Goal: Task Accomplishment & Management: Use online tool/utility

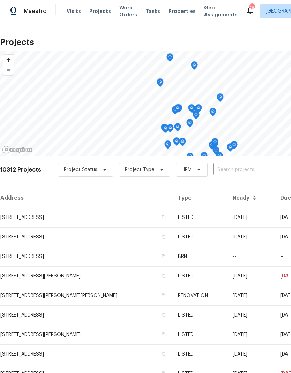
click at [227, 170] on input "text" at bounding box center [253, 170] width 80 height 11
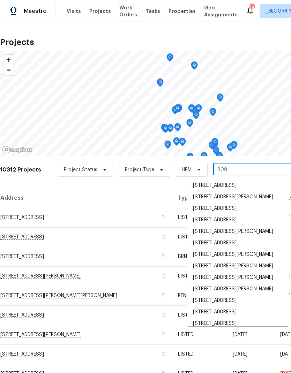
type input "8090"
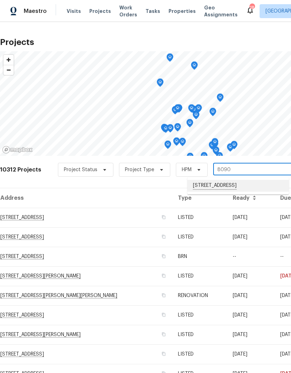
click at [230, 184] on li "[STREET_ADDRESS]" at bounding box center [237, 186] width 101 height 12
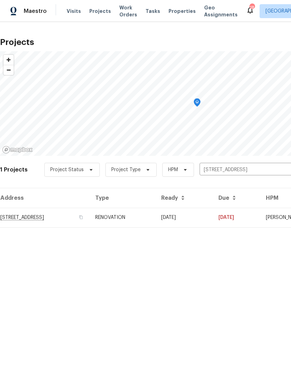
click at [156, 215] on td "RENOVATION" at bounding box center [123, 218] width 66 height 20
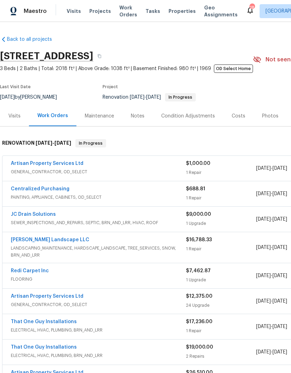
click at [50, 163] on link "Artisan Property Services Ltd" at bounding box center [47, 163] width 73 height 5
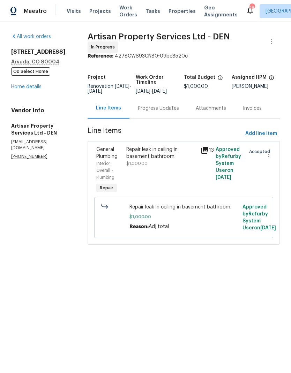
click at [207, 149] on icon at bounding box center [204, 150] width 7 height 7
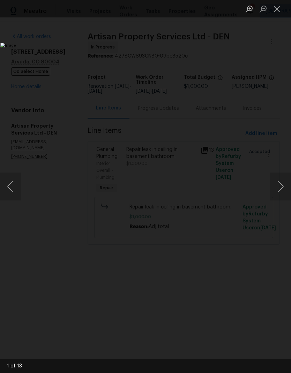
click at [279, 182] on button "Next image" at bounding box center [280, 187] width 21 height 28
click at [277, 181] on button "Next image" at bounding box center [280, 187] width 21 height 28
click at [276, 182] on button "Next image" at bounding box center [280, 187] width 21 height 28
click at [276, 181] on button "Next image" at bounding box center [280, 187] width 21 height 28
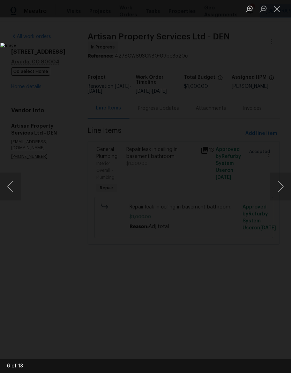
click at [277, 181] on button "Next image" at bounding box center [280, 187] width 21 height 28
click at [276, 182] on button "Next image" at bounding box center [280, 187] width 21 height 28
click at [277, 182] on button "Next image" at bounding box center [280, 187] width 21 height 28
click at [276, 181] on button "Next image" at bounding box center [280, 187] width 21 height 28
click at [275, 182] on button "Next image" at bounding box center [280, 187] width 21 height 28
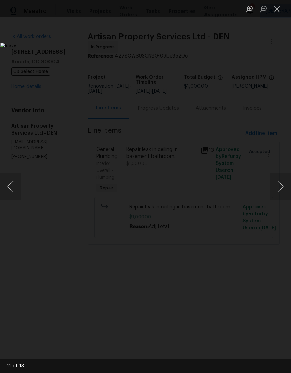
click at [280, 11] on button "Close lightbox" at bounding box center [277, 9] width 14 height 12
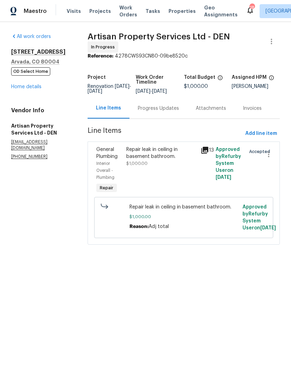
click at [73, 12] on span "Visits" at bounding box center [74, 11] width 14 height 7
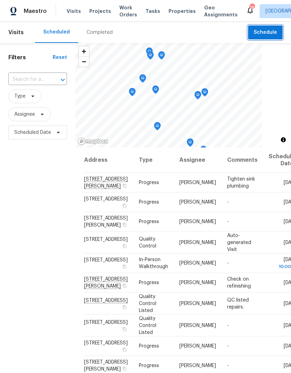
click at [270, 36] on span "Schedule" at bounding box center [265, 32] width 23 height 9
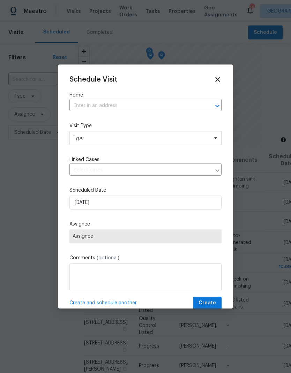
click at [104, 106] on input "text" at bounding box center [135, 105] width 133 height 11
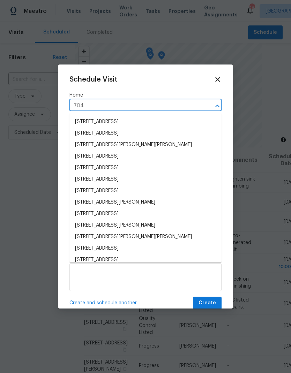
type input "7041"
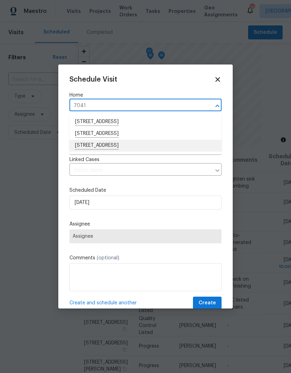
click at [97, 148] on li "[STREET_ADDRESS]" at bounding box center [145, 146] width 152 height 12
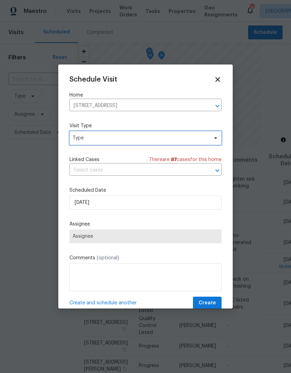
click at [87, 137] on span "Type" at bounding box center [141, 138] width 136 height 7
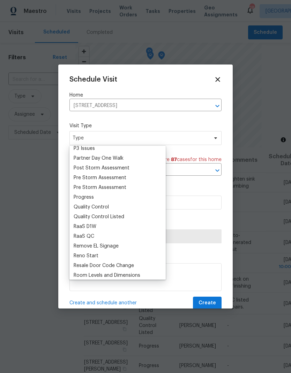
scroll to position [425, 0]
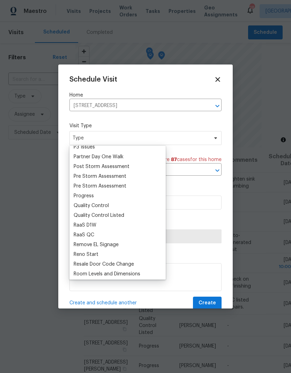
click at [78, 197] on div "Progress" at bounding box center [84, 196] width 20 height 7
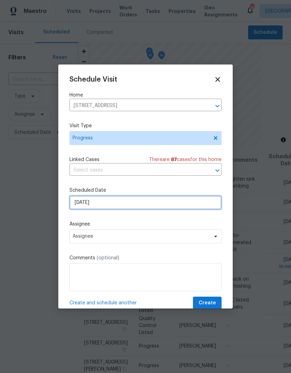
click at [111, 204] on input "[DATE]" at bounding box center [145, 203] width 152 height 14
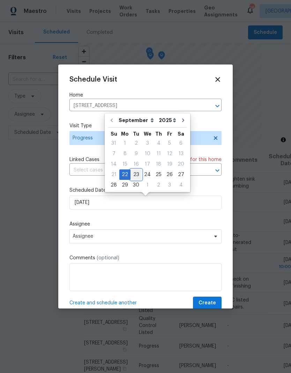
click at [135, 174] on div "23" at bounding box center [135, 175] width 11 height 10
type input "[DATE]"
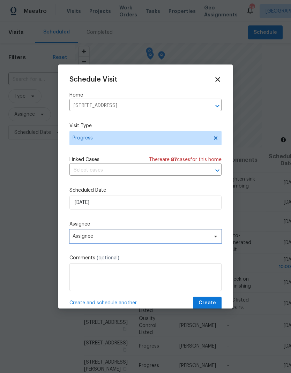
click at [96, 239] on span "Assignee" at bounding box center [141, 237] width 137 height 6
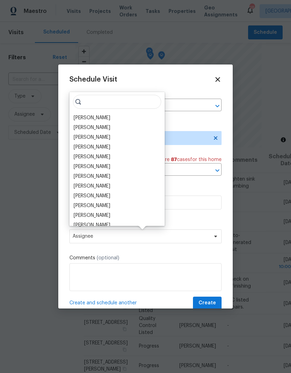
click at [89, 116] on div "[PERSON_NAME]" at bounding box center [92, 117] width 37 height 7
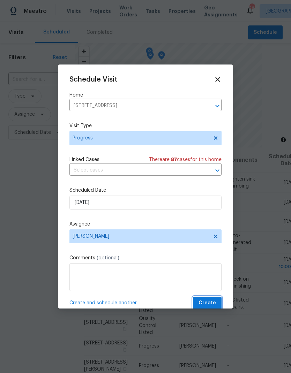
click at [210, 302] on span "Create" at bounding box center [206, 303] width 17 height 9
